Goal: Information Seeking & Learning: Learn about a topic

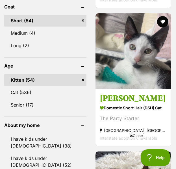
scroll to position [637, 0]
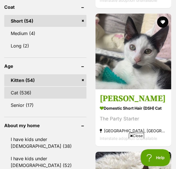
click at [62, 87] on link "Cat (536)" at bounding box center [45, 93] width 82 height 12
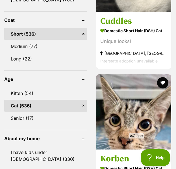
scroll to position [636, 0]
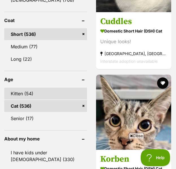
click at [26, 88] on link "Kitten (54)" at bounding box center [45, 94] width 83 height 12
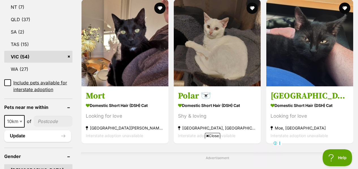
scroll to position [350, 0]
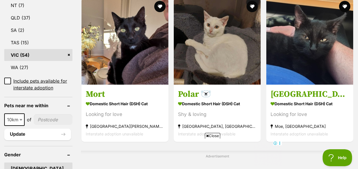
click at [176, 137] on span "Close" at bounding box center [212, 136] width 15 height 6
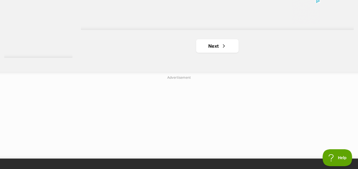
scroll to position [1369, 0]
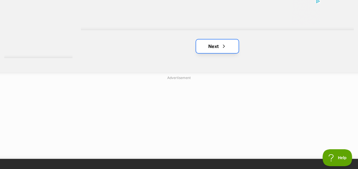
click at [176, 40] on link "Next" at bounding box center [217, 47] width 42 height 14
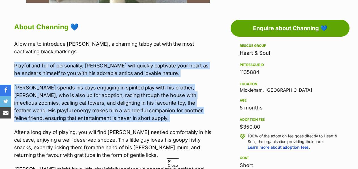
click at [57, 98] on p "Channing spends his days engaging in spirited play with his brother, Billy, who…" at bounding box center [113, 103] width 199 height 38
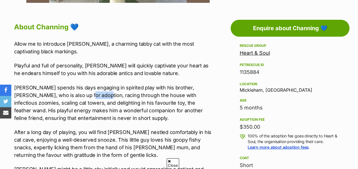
drag, startPoint x: 57, startPoint y: 98, endPoint x: 115, endPoint y: 113, distance: 59.2
click at [115, 113] on p "Channing spends his days engaging in spirited play with his brother, Billy, who…" at bounding box center [113, 103] width 199 height 38
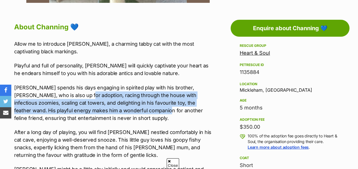
click at [115, 113] on p "Channing spends his days engaging in spirited play with his brother, Billy, who…" at bounding box center [113, 103] width 199 height 38
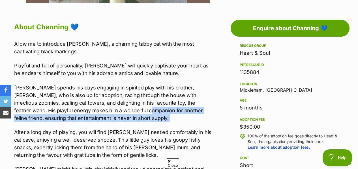
drag, startPoint x: 115, startPoint y: 113, endPoint x: 115, endPoint y: 121, distance: 7.9
click at [115, 121] on p "Channing spends his days engaging in spirited play with his brother, Billy, who…" at bounding box center [113, 103] width 199 height 38
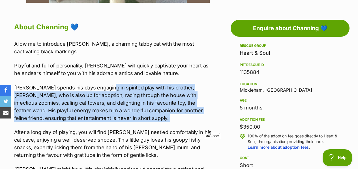
drag, startPoint x: 115, startPoint y: 121, endPoint x: 111, endPoint y: 87, distance: 34.1
click at [111, 87] on p "Channing spends his days engaging in spirited play with his brother, Billy, who…" at bounding box center [113, 103] width 199 height 38
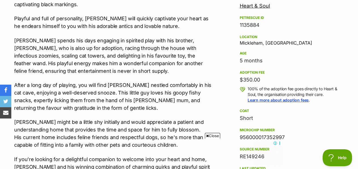
click at [65, 75] on div "Allow me to introduce Channing, a charming tabby cat with the most captivating …" at bounding box center [113, 104] width 199 height 222
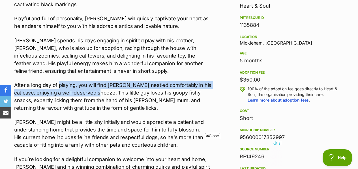
drag, startPoint x: 65, startPoint y: 75, endPoint x: 113, endPoint y: 91, distance: 51.5
click at [113, 91] on div "Allow me to introduce Channing, a charming tabby cat with the most captivating …" at bounding box center [113, 104] width 199 height 222
click at [113, 91] on p "After a long day of playing, you will find Channing nestled comfortably in his …" at bounding box center [113, 96] width 199 height 31
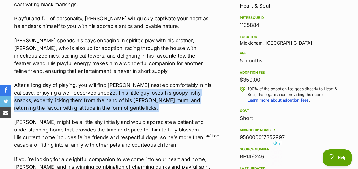
drag, startPoint x: 113, startPoint y: 91, endPoint x: 125, endPoint y: 108, distance: 20.5
click at [125, 108] on p "After a long day of playing, you will find Channing nestled comfortably in his …" at bounding box center [113, 96] width 199 height 31
drag, startPoint x: 125, startPoint y: 108, endPoint x: 114, endPoint y: 90, distance: 21.5
click at [114, 90] on p "After a long day of playing, you will find Channing nestled comfortably in his …" at bounding box center [113, 96] width 199 height 31
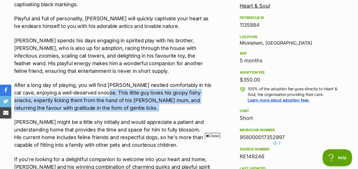
click at [114, 90] on p "After a long day of playing, you will find Channing nestled comfortably in his …" at bounding box center [113, 96] width 199 height 31
drag, startPoint x: 114, startPoint y: 90, endPoint x: 120, endPoint y: 107, distance: 18.7
click at [120, 107] on p "After a long day of playing, you will find Channing nestled comfortably in his …" at bounding box center [113, 96] width 199 height 31
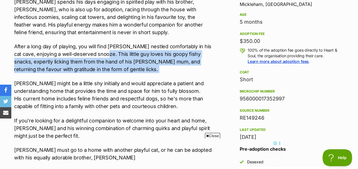
scroll to position [384, 0]
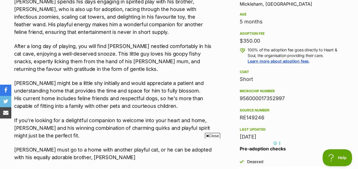
click at [50, 100] on p "Channing might be a little shy initially and would appreciate a patient and und…" at bounding box center [113, 94] width 199 height 31
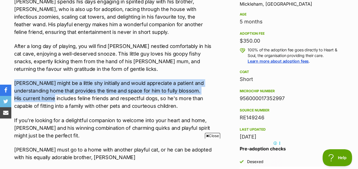
drag, startPoint x: 50, startPoint y: 100, endPoint x: 14, endPoint y: 80, distance: 40.8
click at [14, 80] on p "Channing might be a little shy initially and would appreciate a patient and und…" at bounding box center [113, 94] width 199 height 31
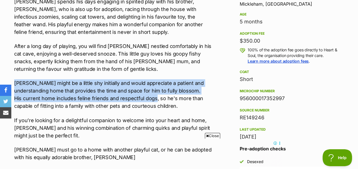
drag, startPoint x: 14, startPoint y: 80, endPoint x: 145, endPoint y: 97, distance: 131.8
click at [145, 97] on p "Channing might be a little shy initially and would appreciate a patient and und…" at bounding box center [113, 94] width 199 height 31
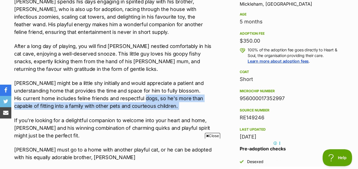
drag, startPoint x: 145, startPoint y: 97, endPoint x: 191, endPoint y: 106, distance: 46.9
click at [191, 106] on p "Channing might be a little shy initially and would appreciate a patient and und…" at bounding box center [113, 94] width 199 height 31
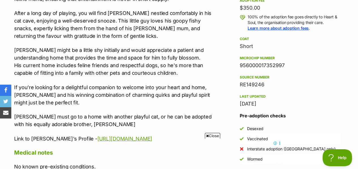
scroll to position [420, 0]
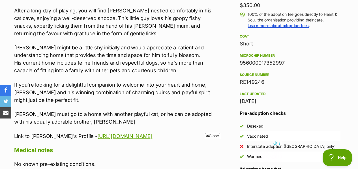
click at [118, 96] on p "If you’re looking for a delightful companion to welcome into your heart and hom…" at bounding box center [113, 92] width 199 height 23
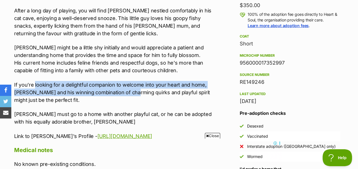
drag, startPoint x: 118, startPoint y: 96, endPoint x: 42, endPoint y: 80, distance: 77.7
click at [42, 80] on div "Allow me to introduce Channing, a charming tabby cat with the most captivating …" at bounding box center [113, 29] width 199 height 222
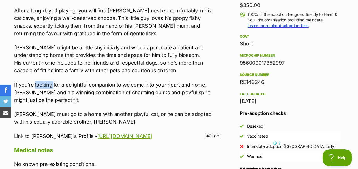
click at [42, 80] on div "Allow me to introduce Channing, a charming tabby cat with the most captivating …" at bounding box center [113, 29] width 199 height 222
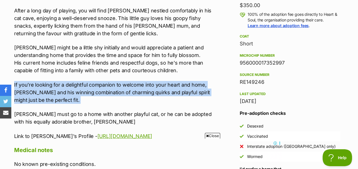
drag, startPoint x: 42, startPoint y: 80, endPoint x: 74, endPoint y: 100, distance: 37.7
click at [74, 100] on div "Allow me to introduce Channing, a charming tabby cat with the most captivating …" at bounding box center [113, 29] width 199 height 222
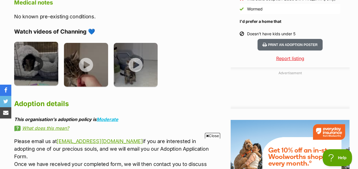
scroll to position [0, 0]
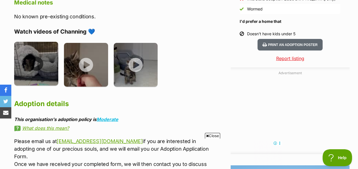
click at [46, 66] on img at bounding box center [36, 64] width 44 height 44
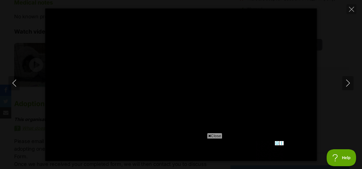
click at [213, 137] on span "Close" at bounding box center [214, 136] width 15 height 6
click at [345, 85] on icon "Next" at bounding box center [348, 83] width 7 height 7
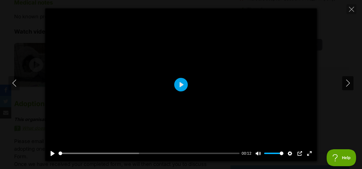
type input "19.34"
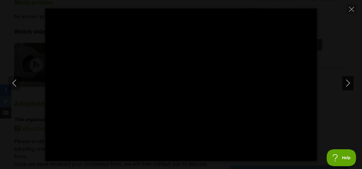
click at [345, 85] on icon "Next" at bounding box center [348, 83] width 7 height 7
type input "29.46"
click at [345, 85] on icon "Next" at bounding box center [348, 83] width 7 height 7
type input "46.61"
click at [350, 9] on icon "Close" at bounding box center [351, 9] width 5 height 5
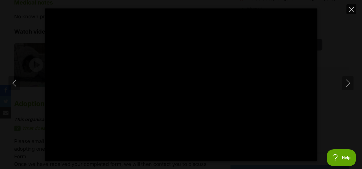
type input "27.41"
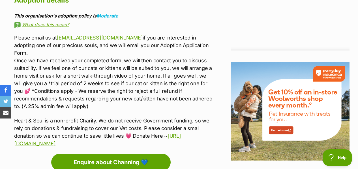
scroll to position [673, 0]
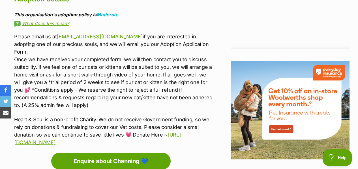
click at [72, 83] on p "Please email us at adoptions@heartandsoulrescue.com.au if you are interested in…" at bounding box center [113, 71] width 199 height 76
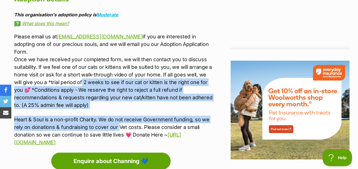
drag, startPoint x: 72, startPoint y: 83, endPoint x: 118, endPoint y: 123, distance: 60.8
click at [118, 123] on div "Please email us at adoptions@heartandsoulrescue.com.au if you are interested in…" at bounding box center [113, 89] width 199 height 113
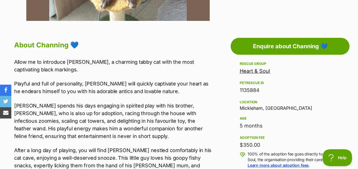
scroll to position [284, 0]
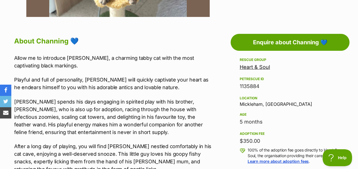
click at [200, 112] on p "Channing spends his days engaging in spirited play with his brother, Billy, who…" at bounding box center [113, 117] width 199 height 38
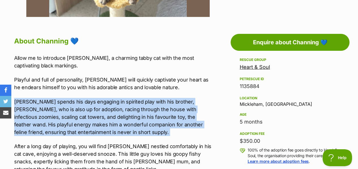
click at [200, 112] on p "Channing spends his days engaging in spirited play with his brother, Billy, who…" at bounding box center [113, 117] width 199 height 38
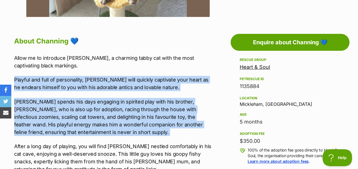
drag, startPoint x: 200, startPoint y: 112, endPoint x: 181, endPoint y: 79, distance: 37.7
click at [181, 79] on div "Allow me to introduce Channing, a charming tabby cat with the most captivating …" at bounding box center [113, 165] width 199 height 222
click at [181, 79] on p "Playful and full of personality, Channing will quickly captivate your heart as …" at bounding box center [113, 83] width 199 height 15
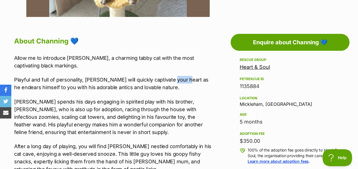
click at [181, 79] on p "Playful and full of personality, Channing will quickly captivate your heart as …" at bounding box center [113, 83] width 199 height 15
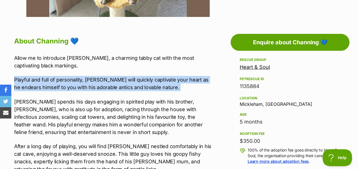
click at [181, 79] on p "Playful and full of personality, Channing will quickly captivate your heart as …" at bounding box center [113, 83] width 199 height 15
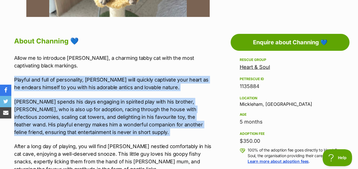
drag, startPoint x: 181, startPoint y: 79, endPoint x: 188, endPoint y: 131, distance: 51.9
click at [188, 131] on div "Allow me to introduce Channing, a charming tabby cat with the most captivating …" at bounding box center [113, 165] width 199 height 222
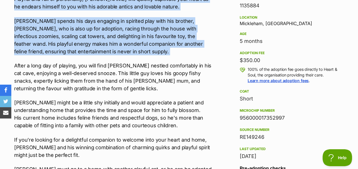
scroll to position [366, 0]
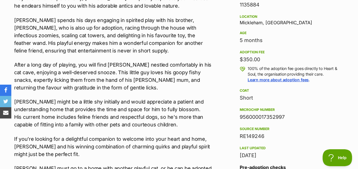
click at [188, 131] on div "Allow me to introduce Channing, a charming tabby cat with the most captivating …" at bounding box center [113, 84] width 199 height 222
drag, startPoint x: 188, startPoint y: 131, endPoint x: 174, endPoint y: 43, distance: 88.4
drag, startPoint x: 174, startPoint y: 43, endPoint x: 126, endPoint y: 76, distance: 58.1
click at [126, 76] on p "After a long day of playing, you will find Channing nestled comfortably in his …" at bounding box center [113, 76] width 199 height 31
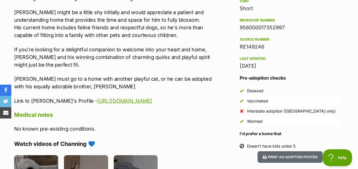
scroll to position [457, 0]
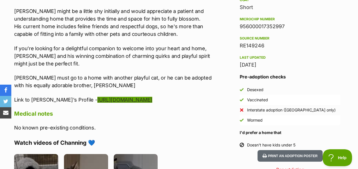
click at [129, 98] on link "https://www.petrescue.com.au/listings/1135711" at bounding box center [124, 100] width 55 height 6
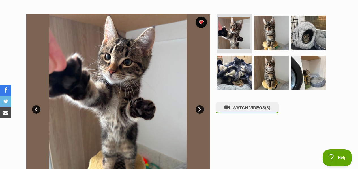
scroll to position [104, 0]
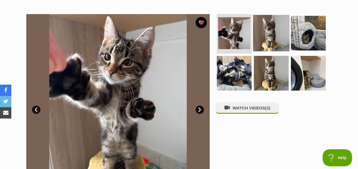
click at [266, 38] on img at bounding box center [271, 33] width 36 height 36
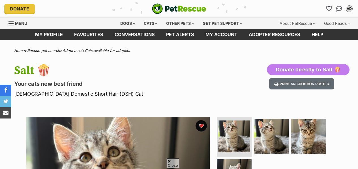
scroll to position [298, 0]
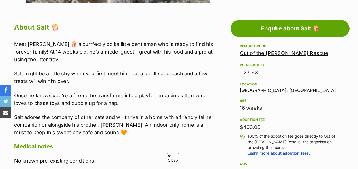
click at [96, 81] on p "Salt might be a little shy when you first meet him, but a gentle approach and a…" at bounding box center [113, 77] width 199 height 15
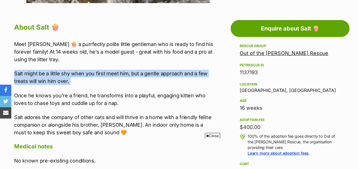
drag, startPoint x: 96, startPoint y: 81, endPoint x: 85, endPoint y: 38, distance: 44.9
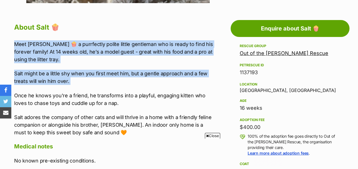
scroll to position [0, 0]
drag, startPoint x: 85, startPoint y: 38, endPoint x: 95, endPoint y: 86, distance: 49.2
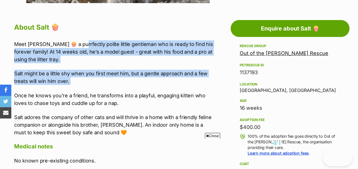
click at [95, 86] on div "Meet Salt 🍿 a purrfectly polite little gentleman who is ready to find his forev…" at bounding box center [113, 88] width 199 height 96
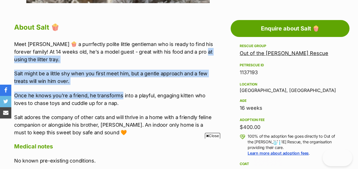
drag, startPoint x: 95, startPoint y: 86, endPoint x: 17, endPoint y: 58, distance: 82.8
click at [17, 58] on div "Meet Salt 🍿 a purrfectly polite little gentleman who is ready to find his forev…" at bounding box center [113, 88] width 199 height 96
click at [17, 58] on p "Meet Salt 🍿 a purrfectly polite little gentleman who is ready to find his forev…" at bounding box center [113, 51] width 199 height 23
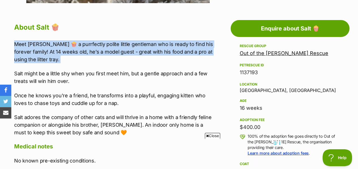
drag, startPoint x: 17, startPoint y: 58, endPoint x: 126, endPoint y: 114, distance: 122.0
click at [126, 114] on div "Meet Salt 🍿 a purrfectly polite little gentleman who is ready to find his forev…" at bounding box center [113, 88] width 199 height 96
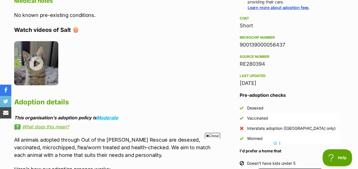
scroll to position [514, 0]
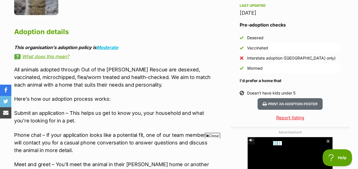
click at [151, 96] on p "Here’s how our adoption process works:" at bounding box center [113, 99] width 199 height 8
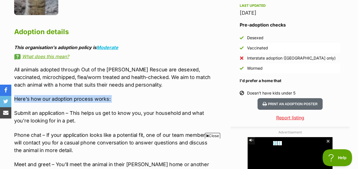
click at [151, 96] on p "Here’s how our adoption process works:" at bounding box center [113, 99] width 199 height 8
drag, startPoint x: 151, startPoint y: 96, endPoint x: 158, endPoint y: 106, distance: 12.2
click at [158, 106] on div "All animals adopted through Out of the Woods Rescue are desexed, vaccinated, mi…" at bounding box center [113, 154] width 199 height 176
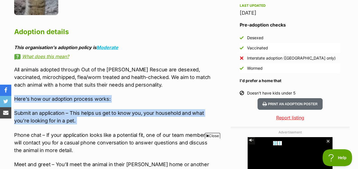
click at [158, 106] on div "All animals adopted through Out of the Woods Rescue are desexed, vaccinated, mi…" at bounding box center [113, 154] width 199 height 176
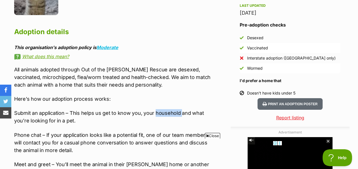
click at [158, 106] on div "All animals adopted through Out of the Woods Rescue are desexed, vaccinated, mi…" at bounding box center [113, 154] width 199 height 176
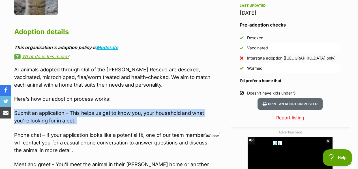
click at [158, 106] on div "All animals adopted through Out of the Woods Rescue are desexed, vaccinated, mi…" at bounding box center [113, 154] width 199 height 176
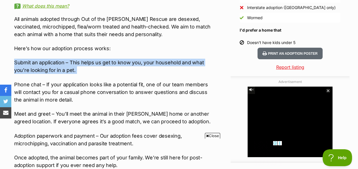
scroll to position [566, 0]
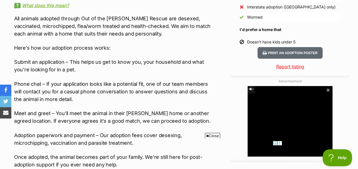
click at [158, 106] on div "All animals adopted through Out of the Woods Rescue are desexed, vaccinated, mi…" at bounding box center [113, 103] width 199 height 176
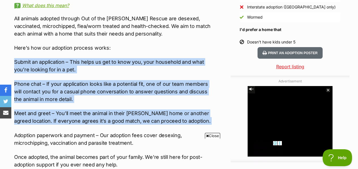
drag, startPoint x: 158, startPoint y: 106, endPoint x: 166, endPoint y: 72, distance: 35.7
click at [166, 72] on div "All animals adopted through Out of the Woods Rescue are desexed, vaccinated, mi…" at bounding box center [113, 103] width 199 height 176
click at [166, 72] on p "Submit an application – This helps us get to know you, your household and what …" at bounding box center [113, 65] width 199 height 15
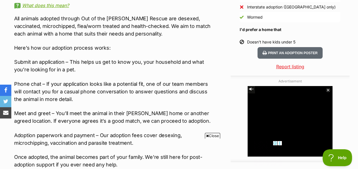
click at [166, 72] on p "Submit an application – This helps us get to know you, your household and what …" at bounding box center [113, 65] width 199 height 15
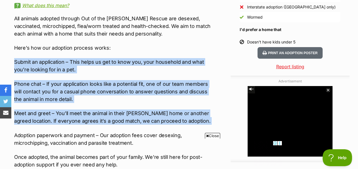
drag, startPoint x: 166, startPoint y: 72, endPoint x: 168, endPoint y: 109, distance: 37.4
click at [168, 109] on div "All animals adopted through Out of the Woods Rescue are desexed, vaccinated, mi…" at bounding box center [113, 103] width 199 height 176
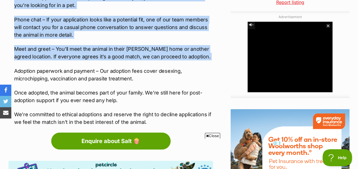
scroll to position [0, 0]
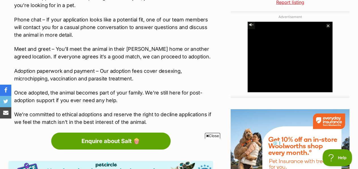
click at [122, 79] on p "Adoption paperwork and payment – Our adoption fees cover desexing, microchippin…" at bounding box center [113, 74] width 199 height 15
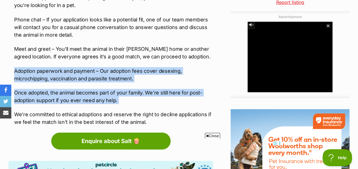
drag, startPoint x: 122, startPoint y: 79, endPoint x: 133, endPoint y: 104, distance: 27.2
click at [133, 104] on div "All animals adopted through Out of the Woods Rescue are desexed, vaccinated, mi…" at bounding box center [113, 38] width 199 height 176
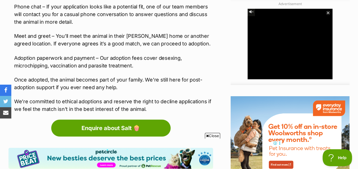
click at [133, 104] on p "We’re committed to ethical adoptions and reserve the right to decline applicati…" at bounding box center [113, 105] width 199 height 15
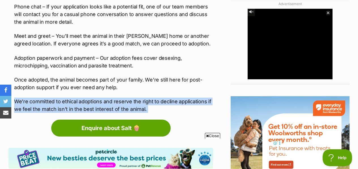
click at [133, 104] on p "We’re committed to ethical adoptions and reserve the right to decline applicati…" at bounding box center [113, 105] width 199 height 15
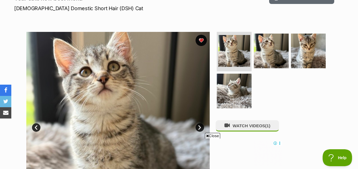
scroll to position [85, 0]
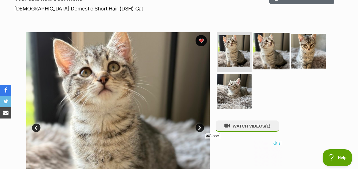
click at [273, 46] on img at bounding box center [271, 51] width 36 height 36
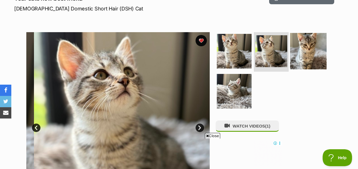
scroll to position [0, 0]
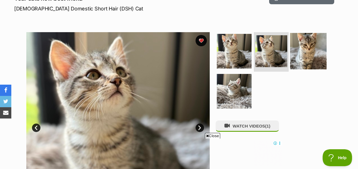
click at [305, 50] on img at bounding box center [308, 51] width 36 height 36
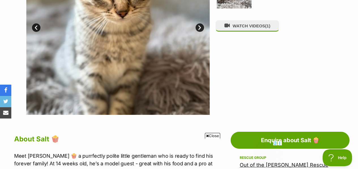
click at [244, 22] on div "WATCH VIDEOS (1)" at bounding box center [274, 23] width 116 height 183
click at [242, 29] on button "WATCH VIDEOS (1)" at bounding box center [247, 25] width 63 height 11
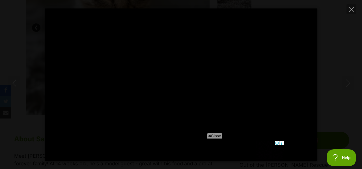
click at [334, 56] on div "Pause Play % buffered 00:00 -00:01 Unmute Mute Disable captions Enable captions…" at bounding box center [181, 84] width 362 height 153
type input "91.2"
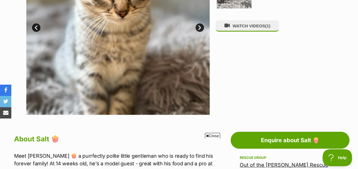
click at [242, 77] on div "WATCH VIDEOS (1)" at bounding box center [274, 23] width 116 height 183
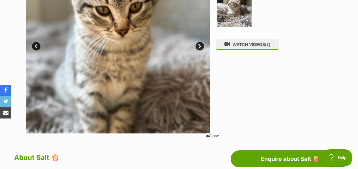
scroll to position [169, 0]
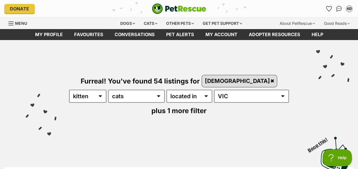
click at [246, 132] on div "Visit PetRescue TV (external site) Boop this!" at bounding box center [178, 152] width 341 height 41
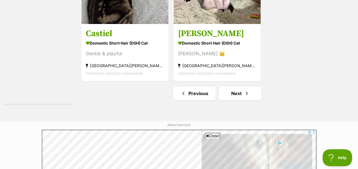
scroll to position [1322, 0]
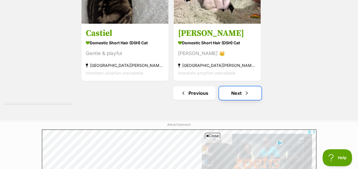
click at [233, 87] on link "Next" at bounding box center [240, 94] width 42 height 14
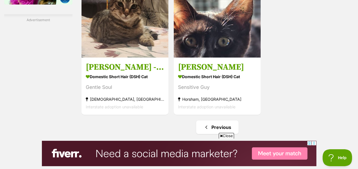
scroll to position [989, 0]
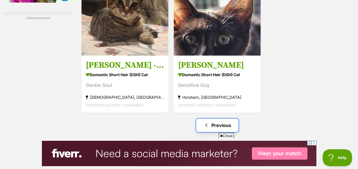
click at [207, 119] on link "Previous" at bounding box center [217, 126] width 42 height 14
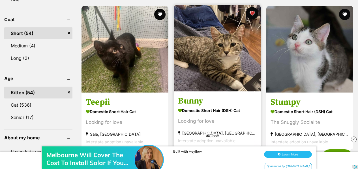
scroll to position [506, 0]
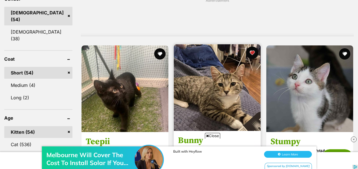
click at [254, 47] on button "favourite" at bounding box center [252, 53] width 12 height 12
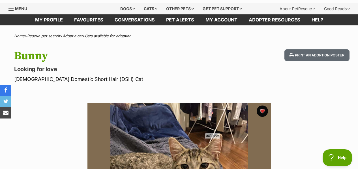
scroll to position [8, 0]
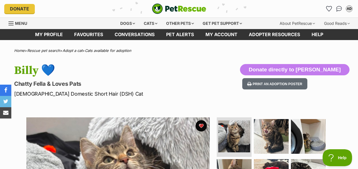
drag, startPoint x: 180, startPoint y: 62, endPoint x: 219, endPoint y: -25, distance: 95.4
